Goal: Check status: Check status

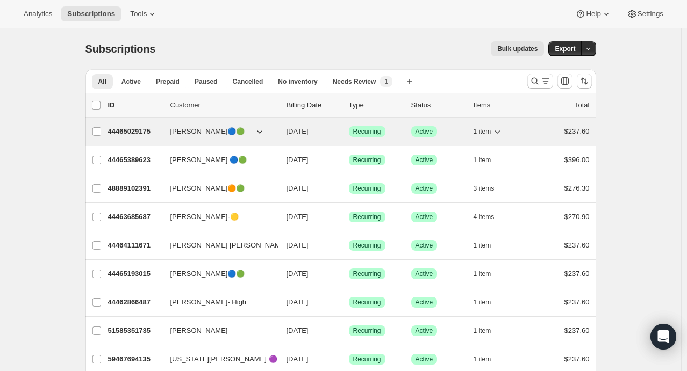
click at [501, 133] on icon "button" at bounding box center [497, 131] width 11 height 11
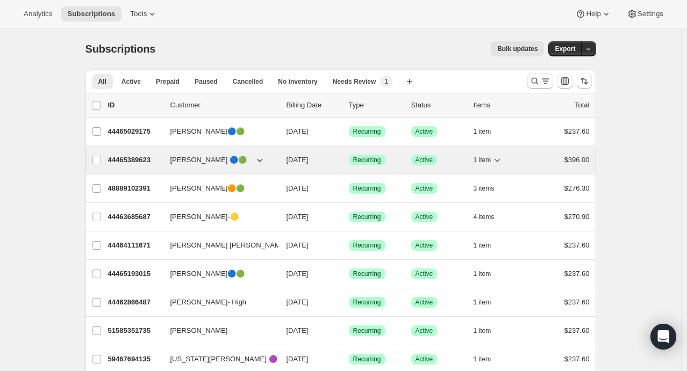
click at [502, 163] on icon "button" at bounding box center [497, 160] width 11 height 11
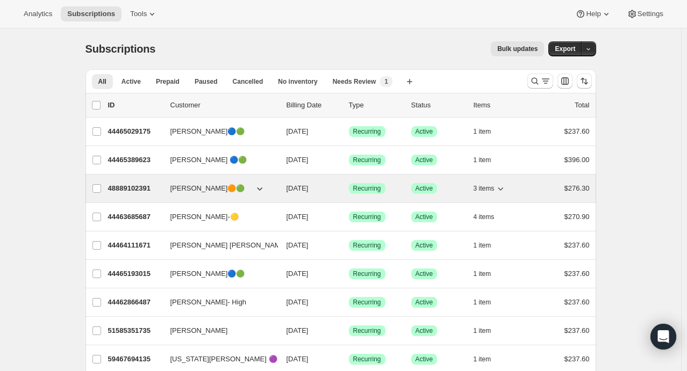
click at [500, 187] on icon "button" at bounding box center [500, 188] width 11 height 11
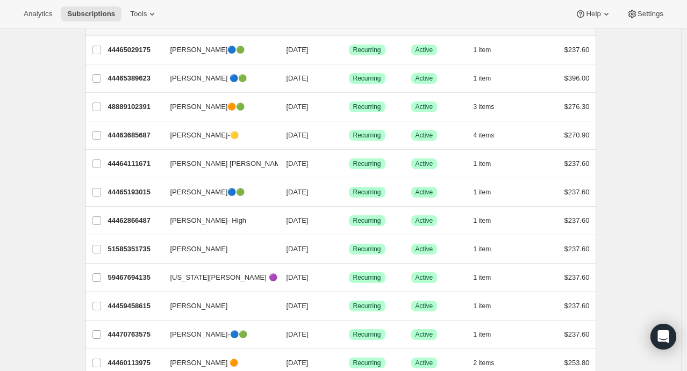
scroll to position [70, 0]
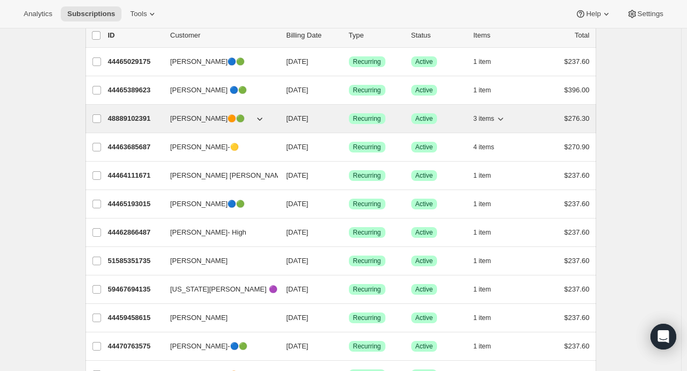
click at [503, 119] on icon "button" at bounding box center [500, 119] width 5 height 3
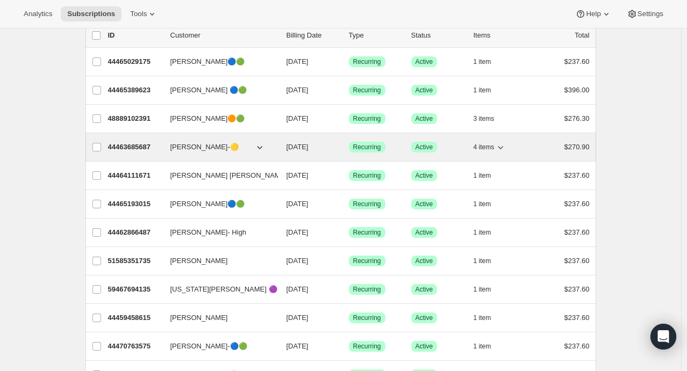
click at [504, 146] on icon "button" at bounding box center [500, 147] width 5 height 3
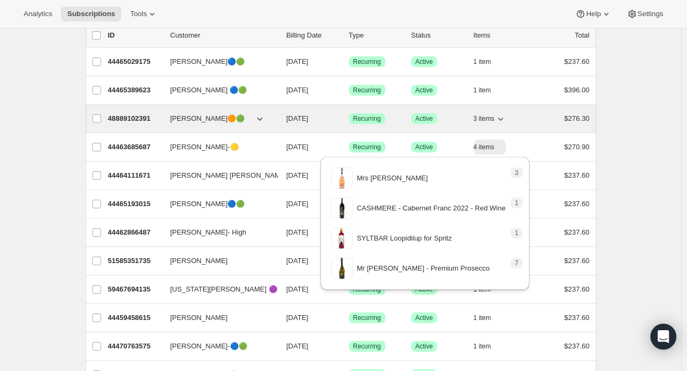
click at [501, 117] on icon "button" at bounding box center [500, 118] width 11 height 11
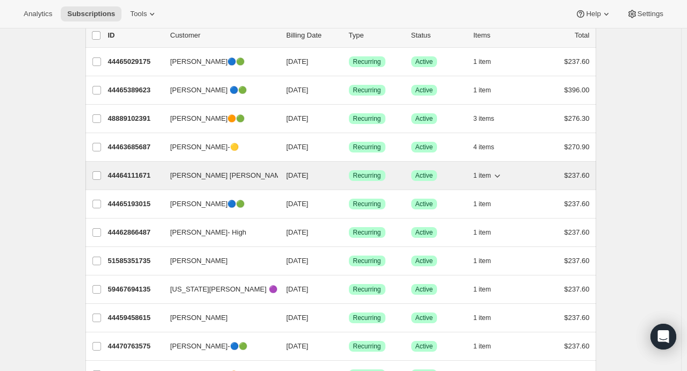
click at [491, 172] on span "1 item" at bounding box center [483, 175] width 18 height 9
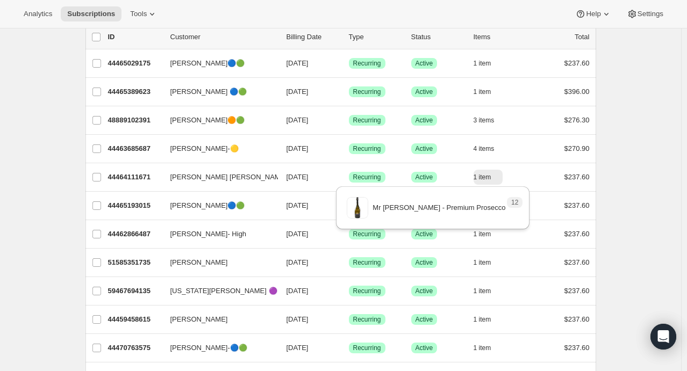
scroll to position [73, 0]
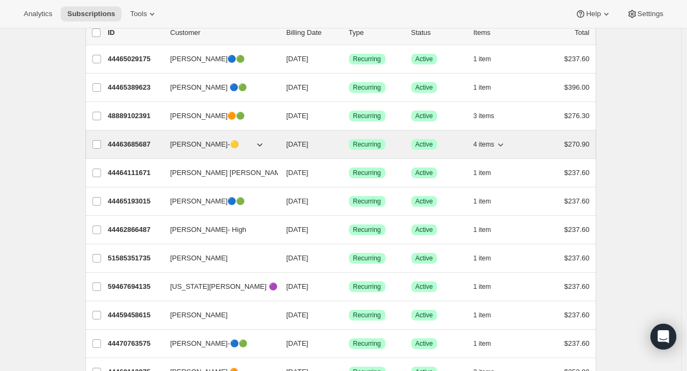
click at [501, 144] on icon "button" at bounding box center [500, 145] width 5 height 3
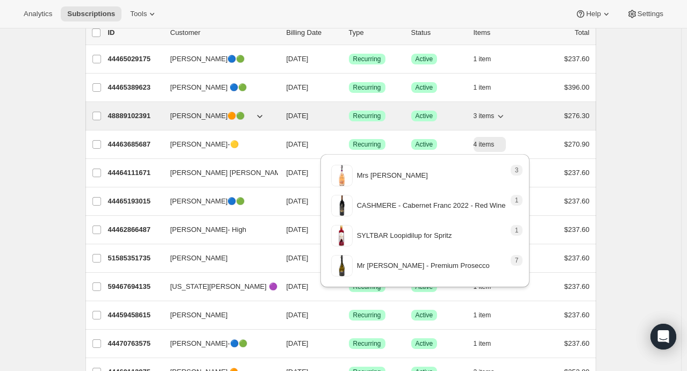
click at [502, 116] on icon "button" at bounding box center [500, 116] width 5 height 3
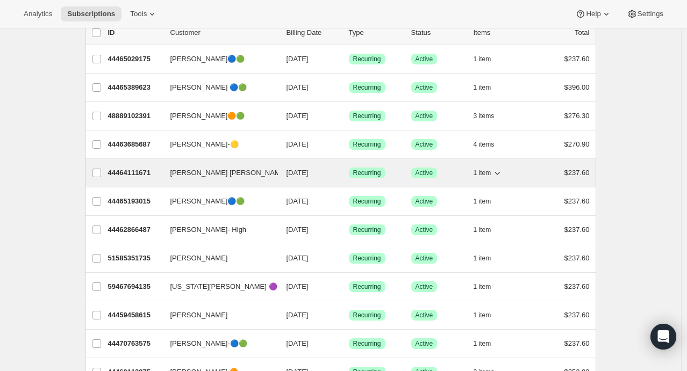
click at [500, 174] on icon "button" at bounding box center [497, 173] width 11 height 11
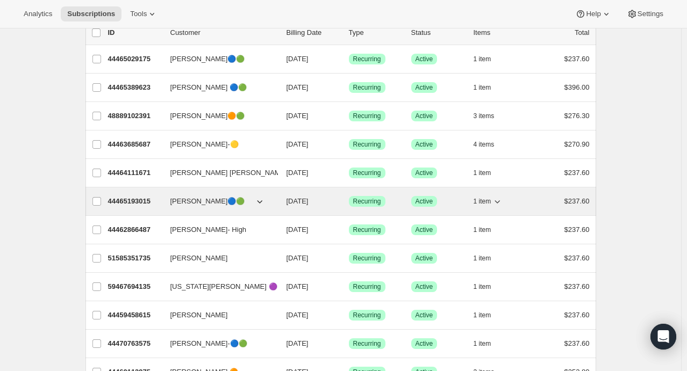
click at [502, 199] on icon "button" at bounding box center [497, 201] width 11 height 11
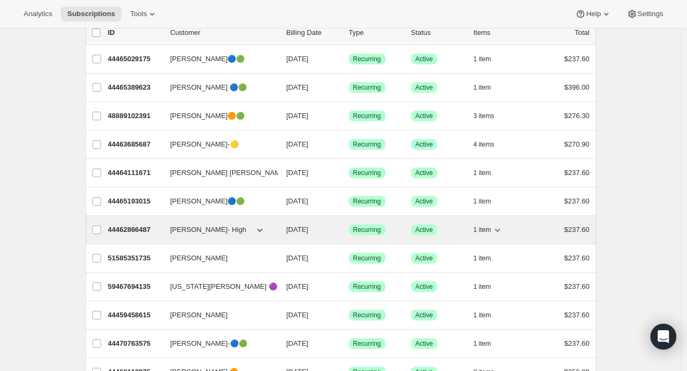
click at [501, 230] on icon "button" at bounding box center [497, 230] width 11 height 11
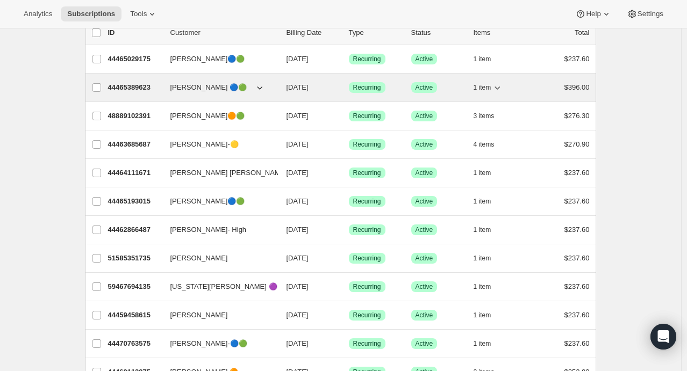
click at [499, 88] on icon "button" at bounding box center [497, 88] width 5 height 3
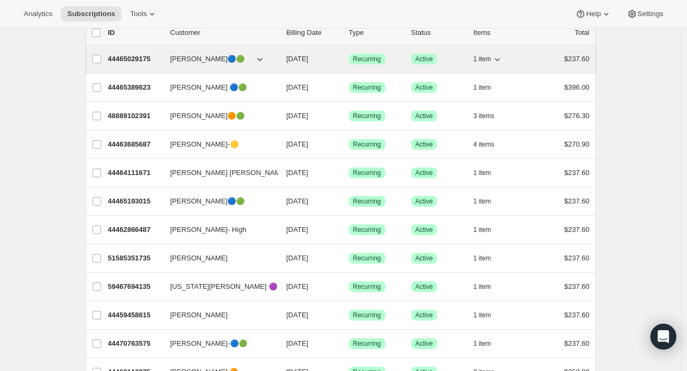
click at [499, 60] on icon "button" at bounding box center [497, 59] width 11 height 11
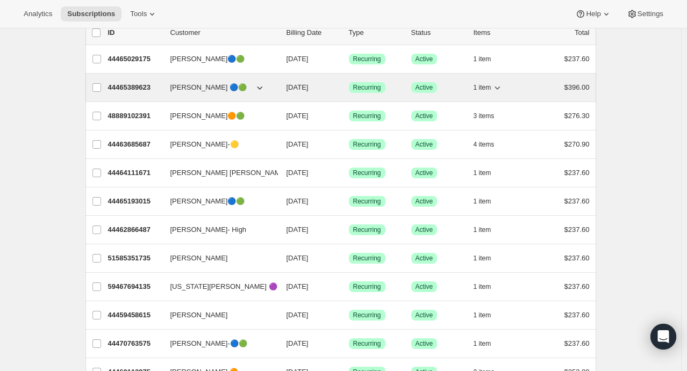
click at [501, 87] on icon "button" at bounding box center [497, 87] width 11 height 11
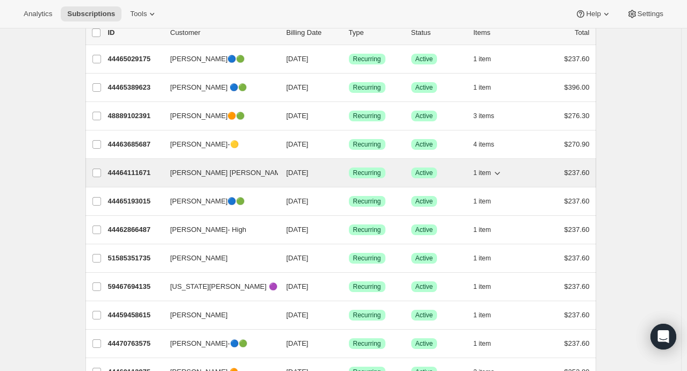
click at [499, 173] on icon "button" at bounding box center [497, 173] width 5 height 3
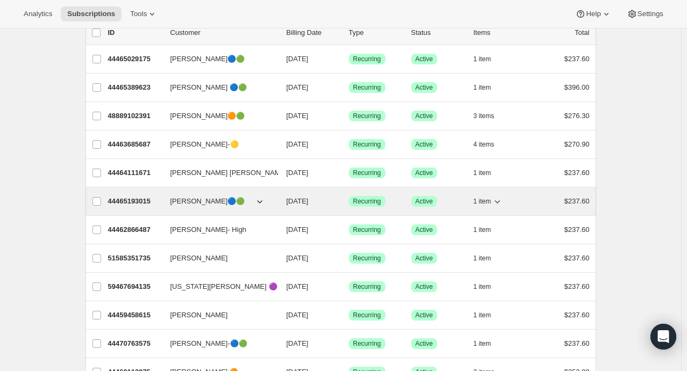
click at [501, 201] on icon "button" at bounding box center [497, 202] width 5 height 3
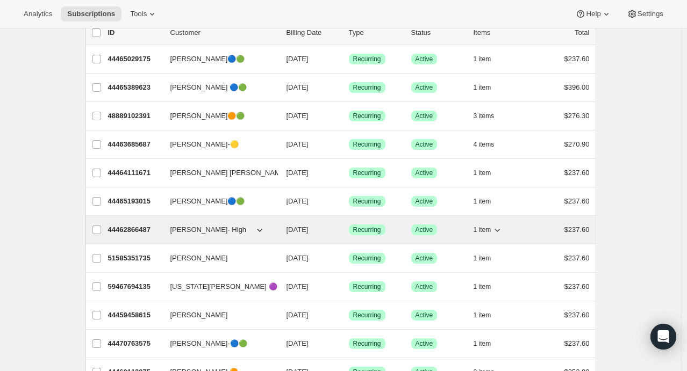
click at [496, 232] on icon "button" at bounding box center [497, 230] width 11 height 11
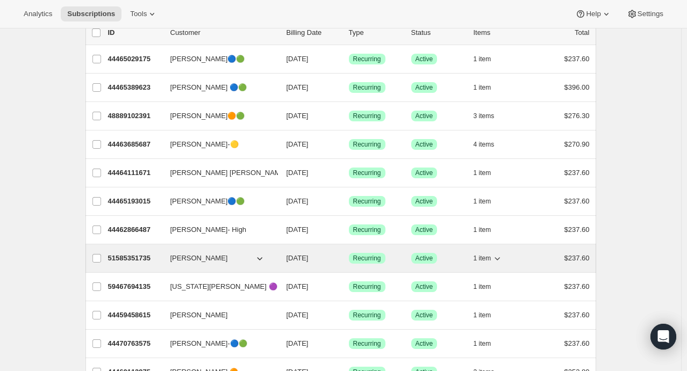
click at [503, 255] on icon "button" at bounding box center [497, 258] width 11 height 11
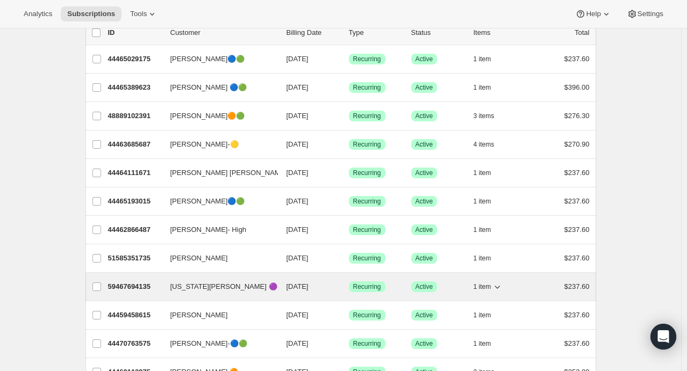
click at [499, 282] on icon "button" at bounding box center [497, 287] width 11 height 11
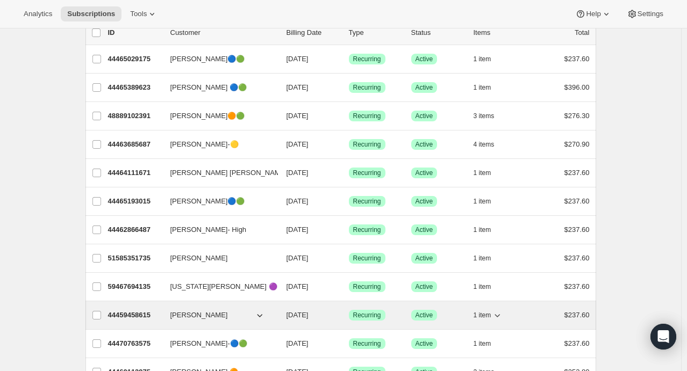
click at [503, 317] on icon "button" at bounding box center [497, 315] width 11 height 11
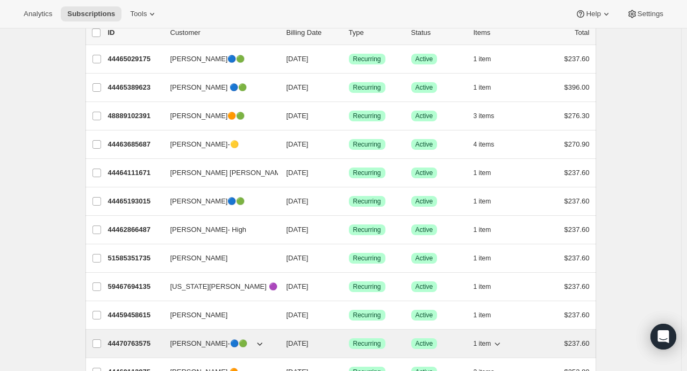
click at [453, 342] on p "Success Active" at bounding box center [438, 344] width 54 height 11
